Goal: Task Accomplishment & Management: Manage account settings

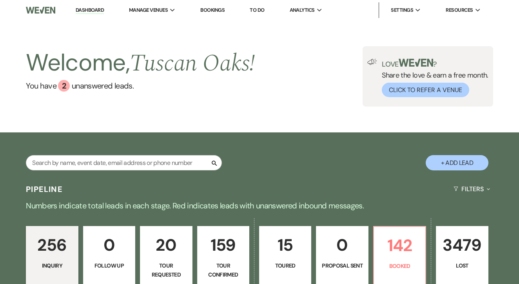
click at [214, 11] on link "Bookings" at bounding box center [212, 10] width 24 height 7
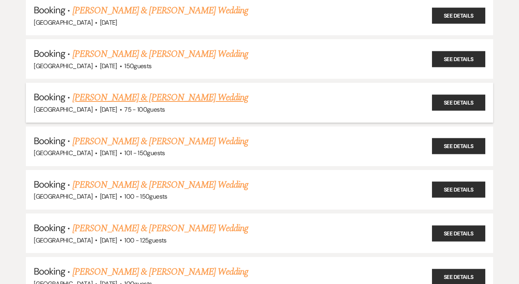
scroll to position [196, 0]
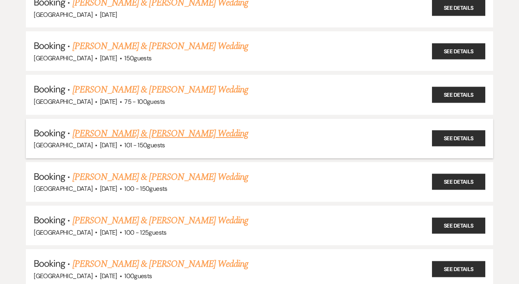
click at [210, 129] on link "[PERSON_NAME] & [PERSON_NAME] Wedding" at bounding box center [161, 134] width 176 height 14
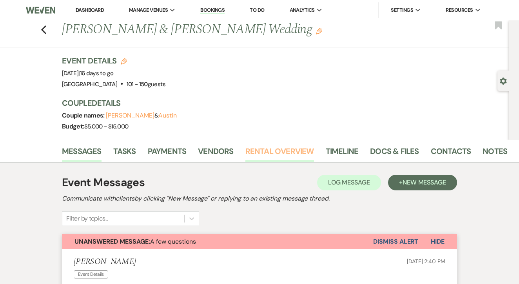
click at [271, 146] on link "Rental Overview" at bounding box center [279, 153] width 69 height 17
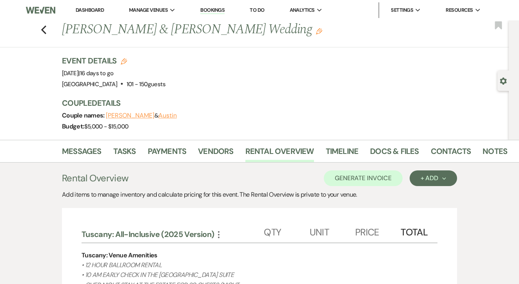
click at [216, 7] on link "Bookings" at bounding box center [212, 10] width 24 height 7
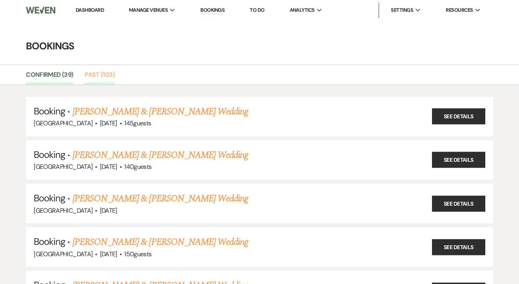
click at [94, 73] on link "Past (103)" at bounding box center [100, 77] width 30 height 15
click at [66, 73] on link "Confirmed (39)" at bounding box center [49, 77] width 47 height 15
